Goal: Check status: Check status

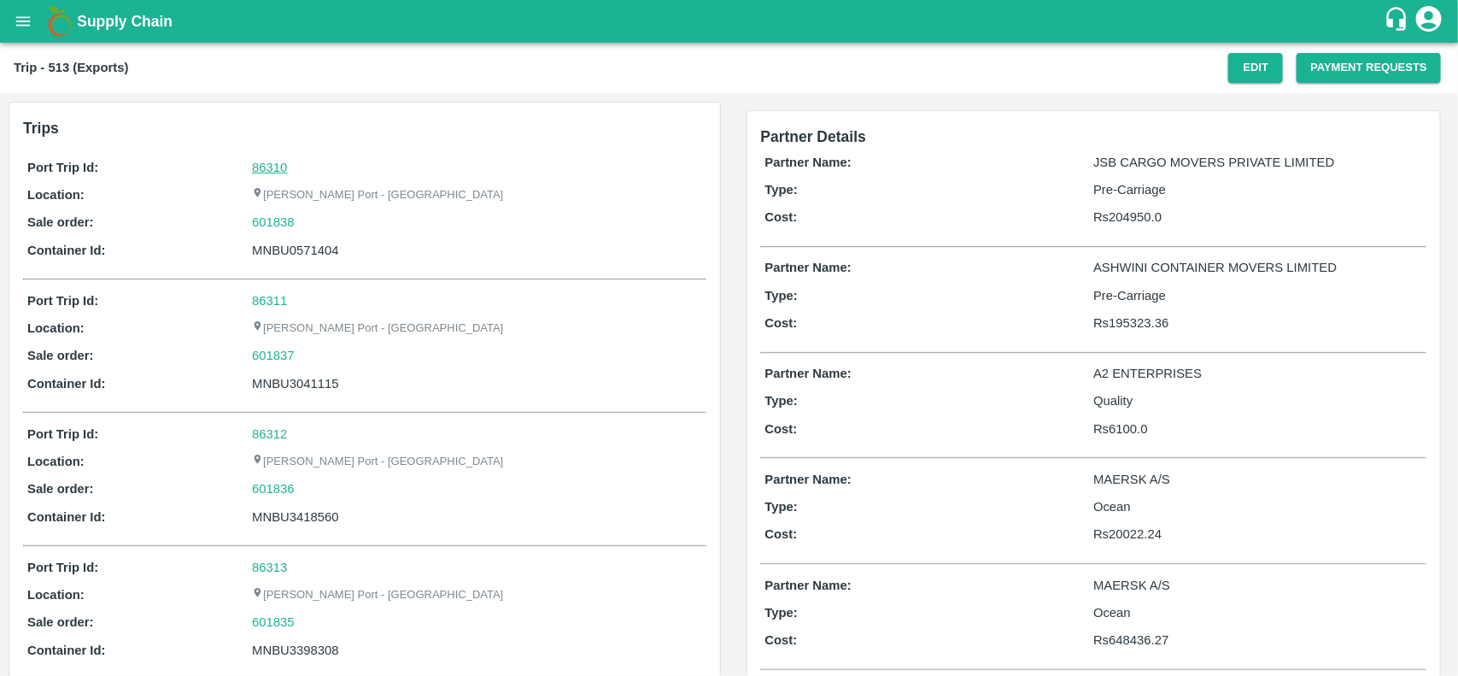
click at [261, 165] on link "86310" at bounding box center [269, 168] width 35 height 14
click at [312, 223] on div "601838" at bounding box center [476, 222] width 449 height 19
copy link "601838"
click at [312, 223] on div "601838" at bounding box center [476, 222] width 449 height 19
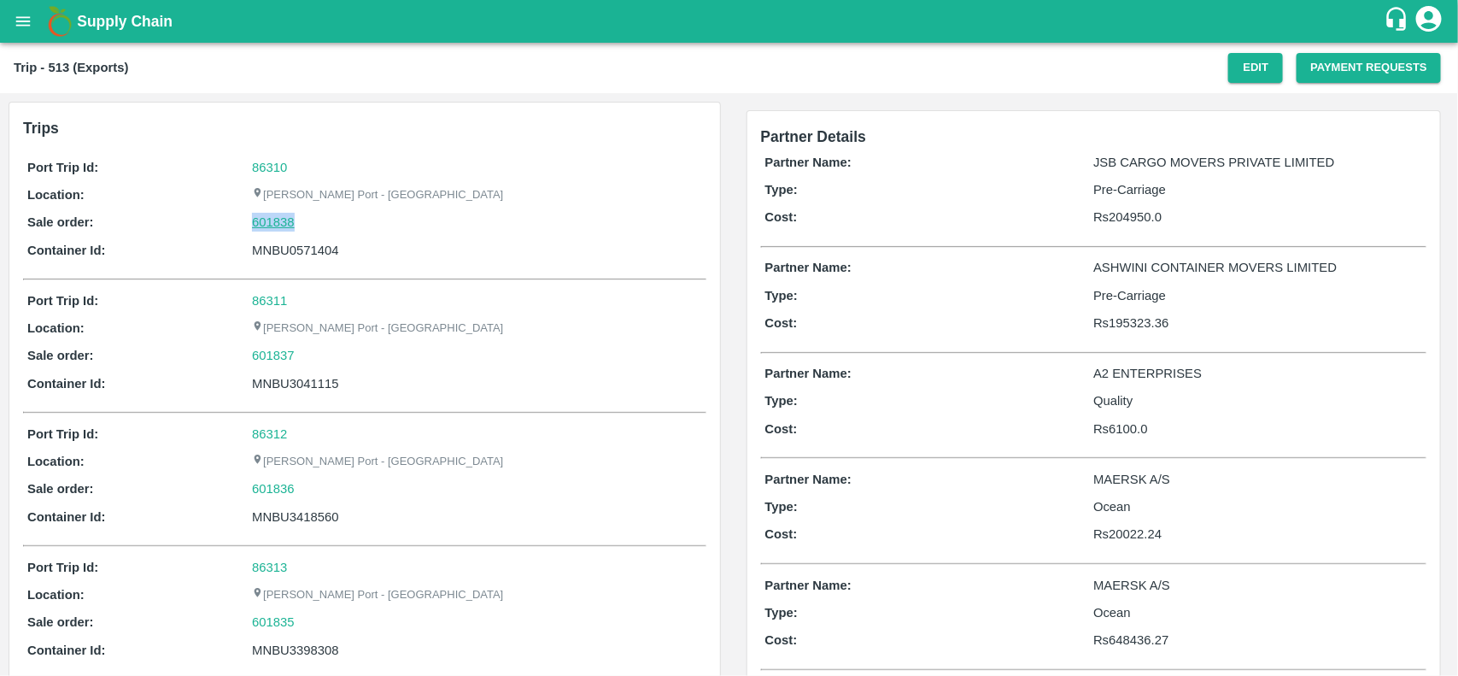
click at [267, 218] on link "601838" at bounding box center [273, 222] width 43 height 19
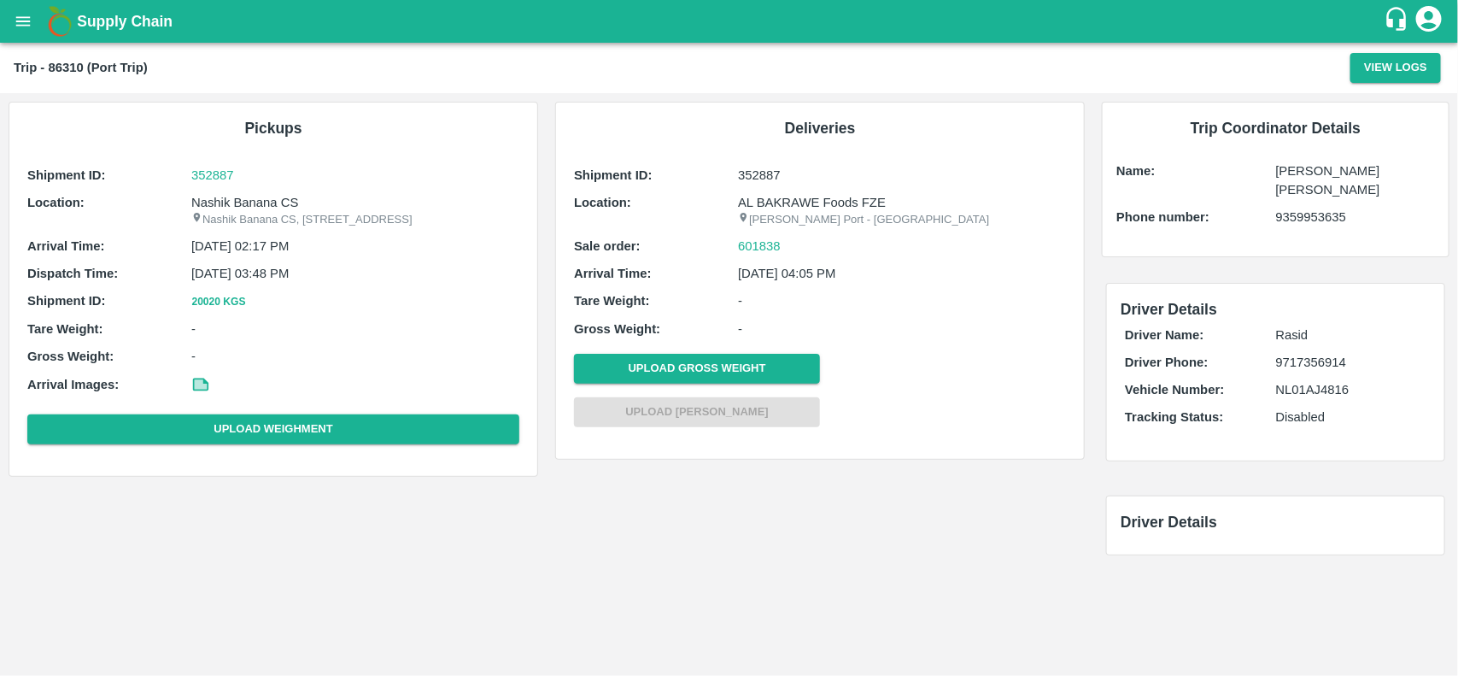
click at [265, 205] on p "Nashik Banana CS" at bounding box center [355, 202] width 328 height 19
copy p "Nashik Banana CS"
click at [265, 205] on p "Nashik Banana CS" at bounding box center [355, 202] width 328 height 19
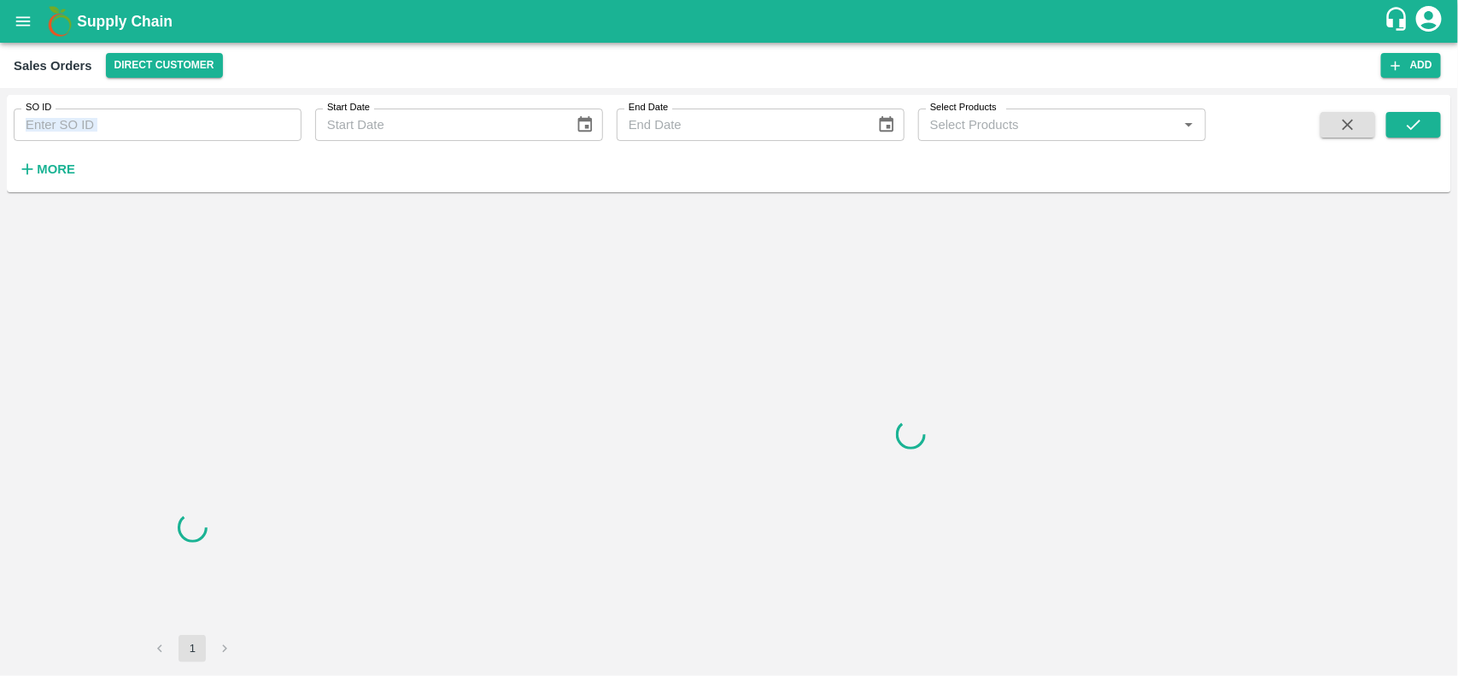
drag, startPoint x: 156, startPoint y: 147, endPoint x: 154, endPoint y: 130, distance: 17.3
click at [154, 130] on div "SO ID SO ID Start Date Start Date End Date End Date Select Products Select Prod…" at bounding box center [603, 139] width 1206 height 89
click at [154, 130] on input "SO ID" at bounding box center [158, 124] width 288 height 32
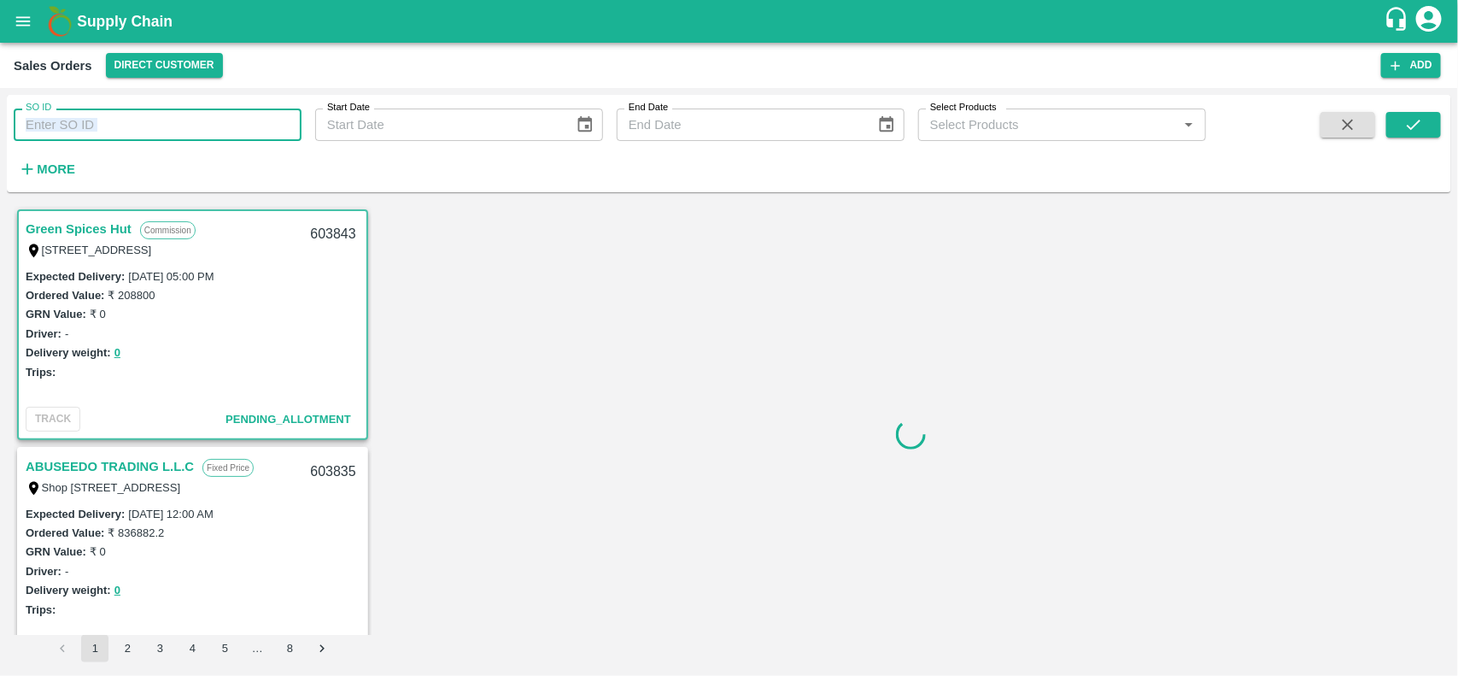
click at [154, 130] on input "SO ID" at bounding box center [158, 124] width 288 height 32
click at [154, 130] on input "601838" at bounding box center [158, 124] width 288 height 32
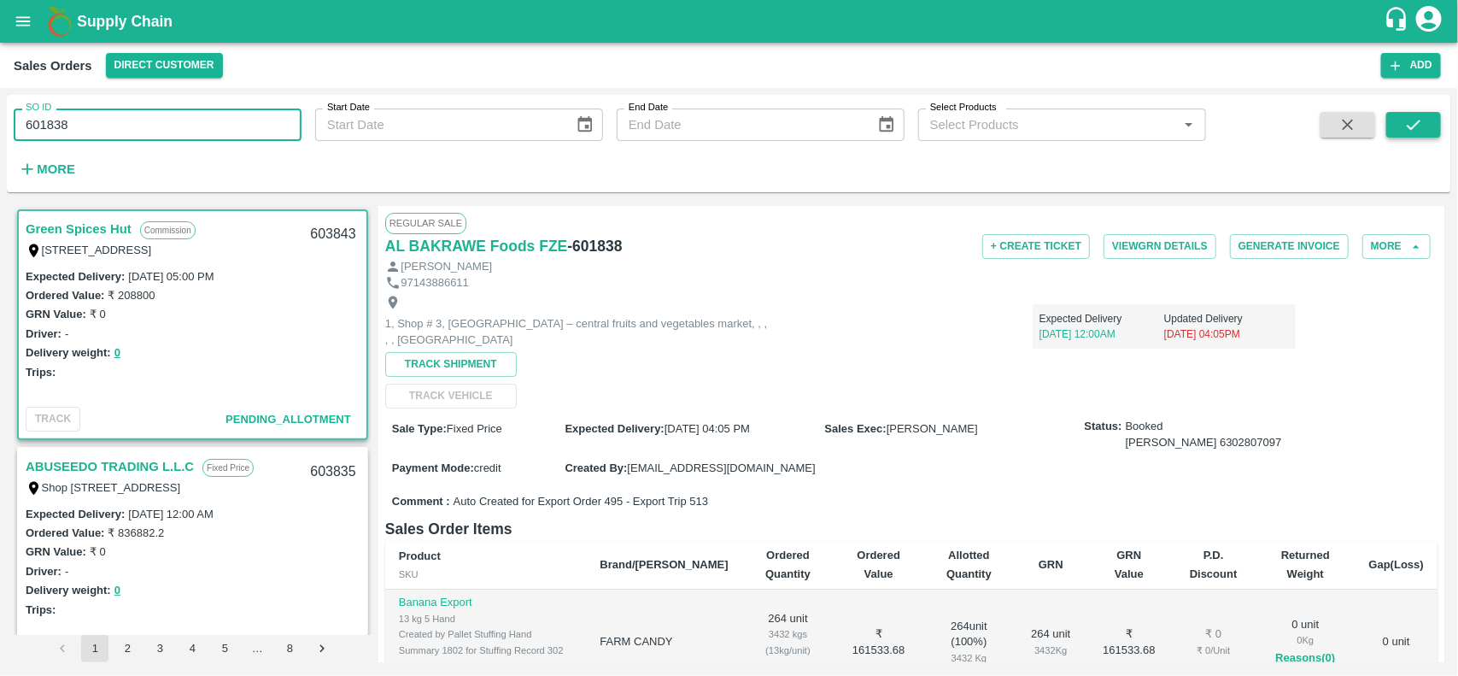
type input "601838"
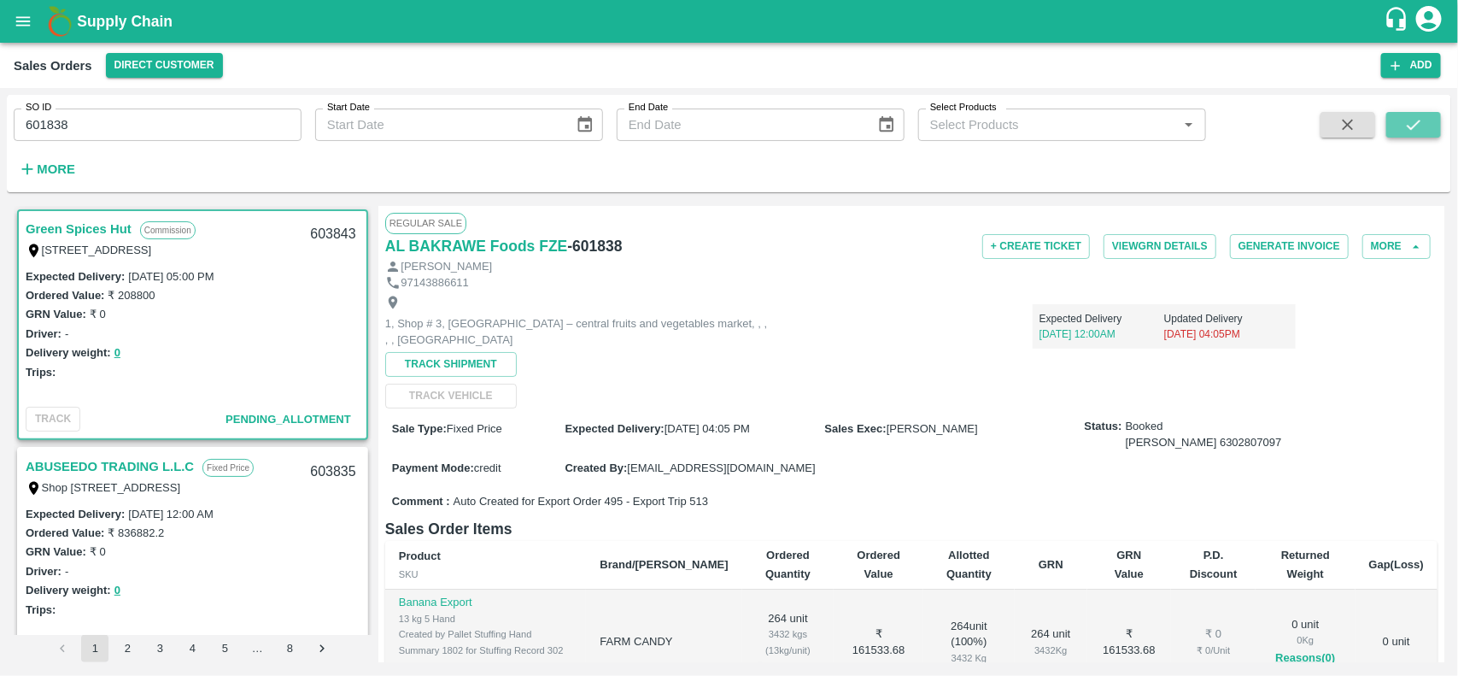
click at [1427, 122] on button "submit" at bounding box center [1413, 125] width 55 height 26
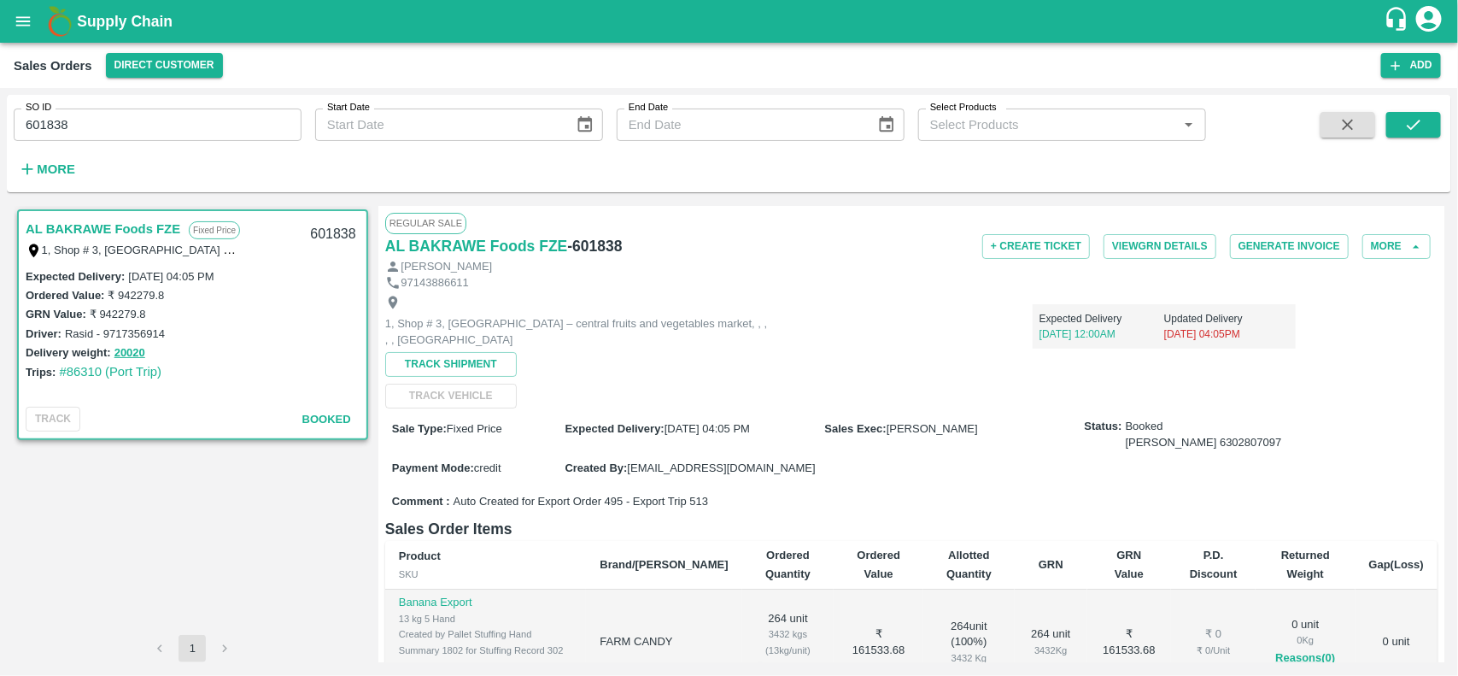
click at [185, 115] on input "601838" at bounding box center [158, 124] width 288 height 32
click at [1412, 124] on icon "submit" at bounding box center [1413, 124] width 19 height 19
